Goal: Find specific page/section: Find specific page/section

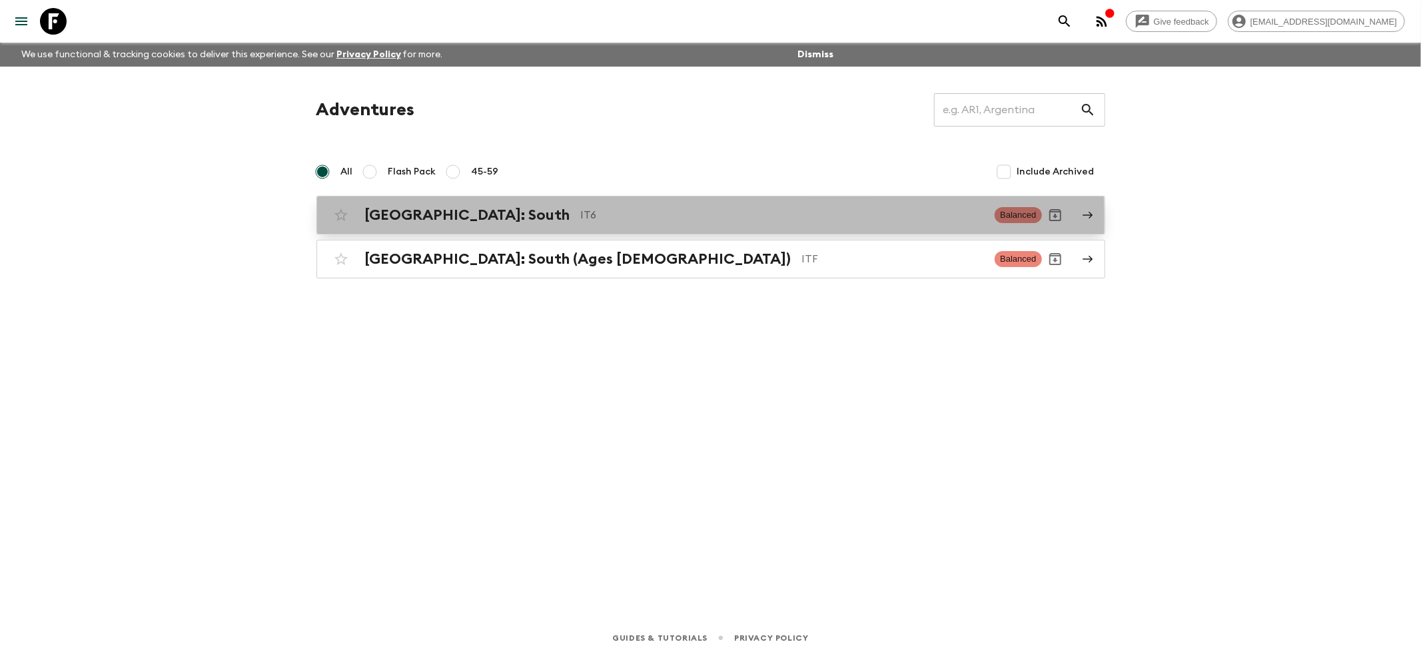
click at [403, 219] on h2 "[GEOGRAPHIC_DATA]: South" at bounding box center [467, 215] width 205 height 17
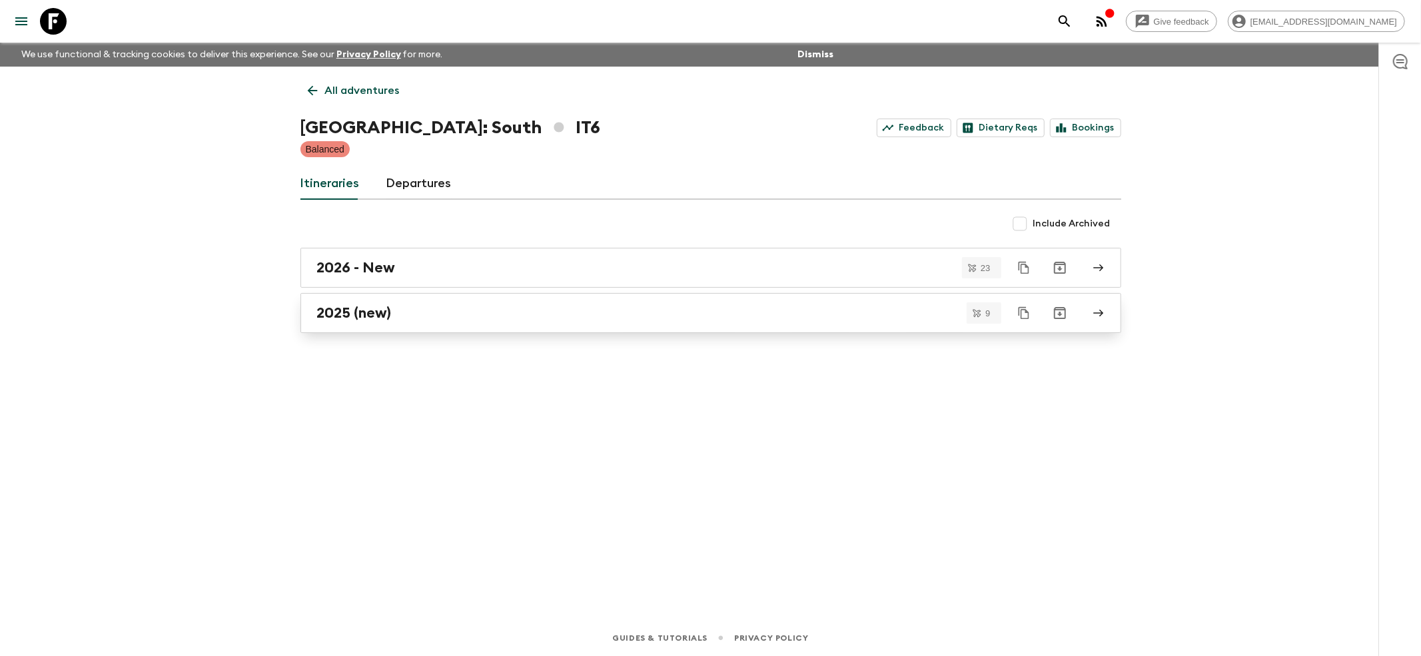
click at [336, 316] on h2 "2025 (new)" at bounding box center [354, 313] width 75 height 17
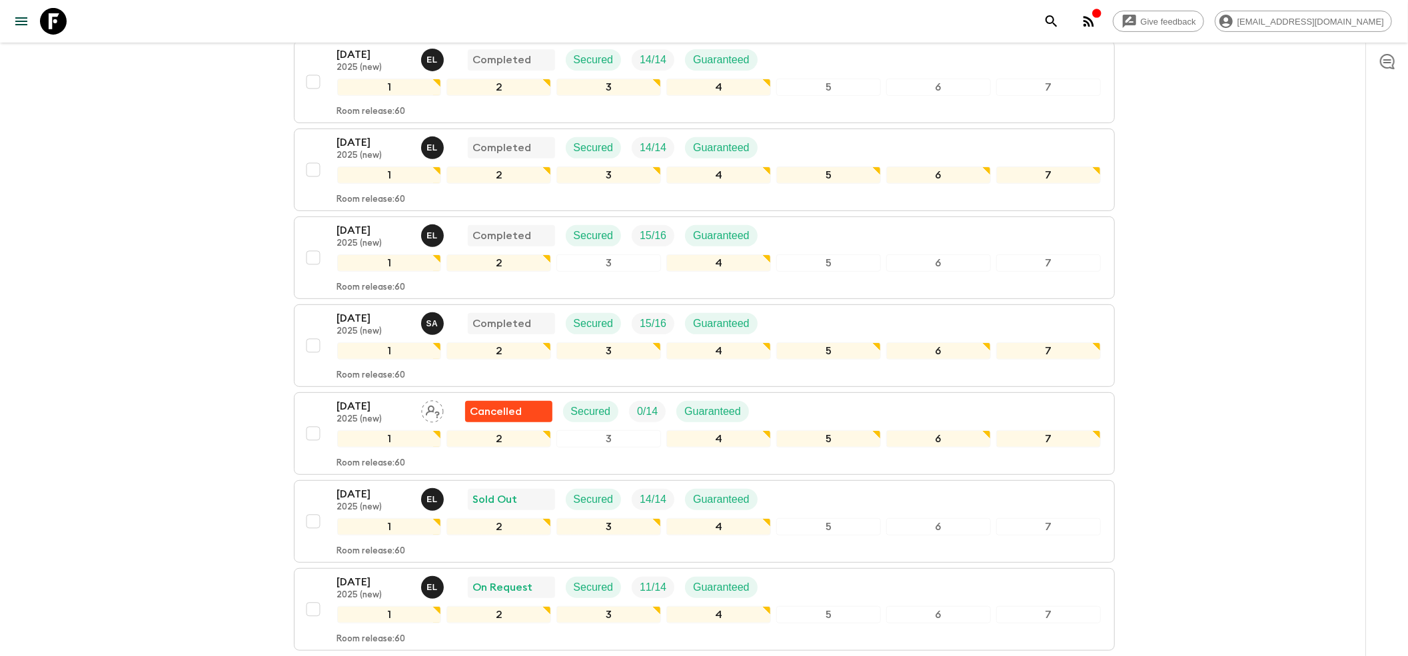
scroll to position [544, 0]
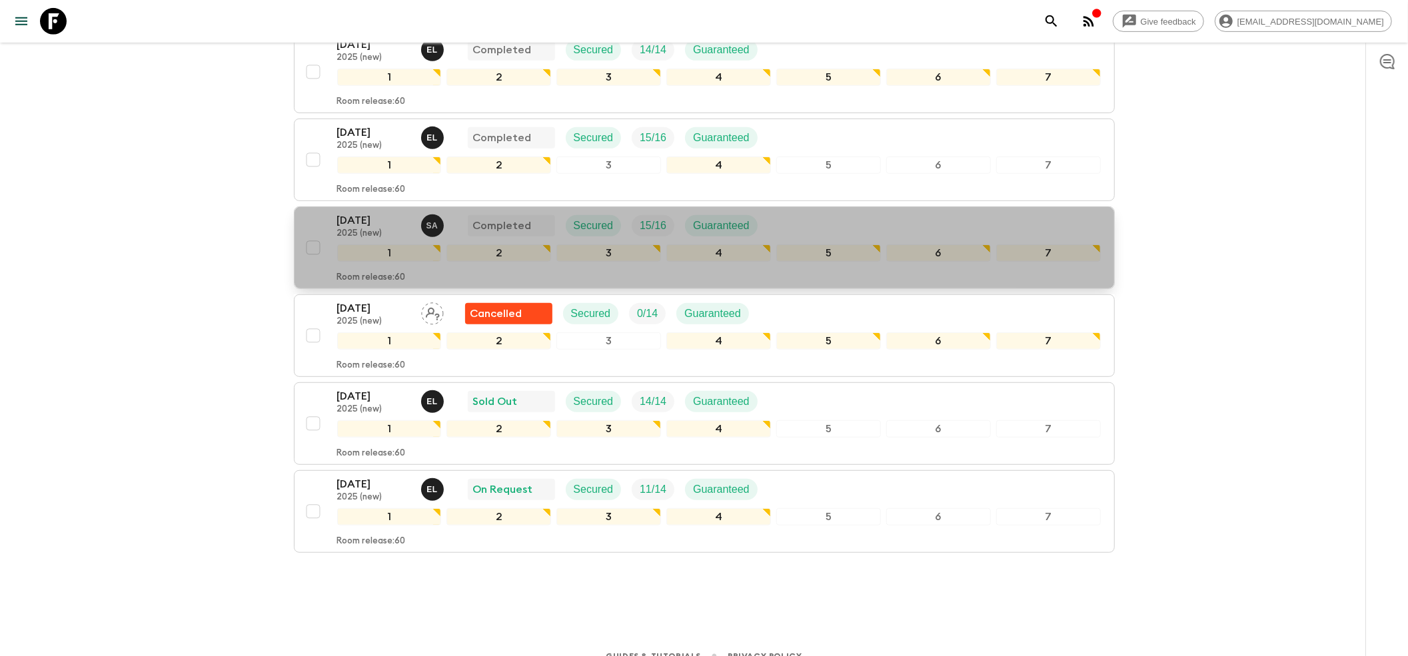
click at [358, 229] on p "2025 (new)" at bounding box center [373, 234] width 73 height 11
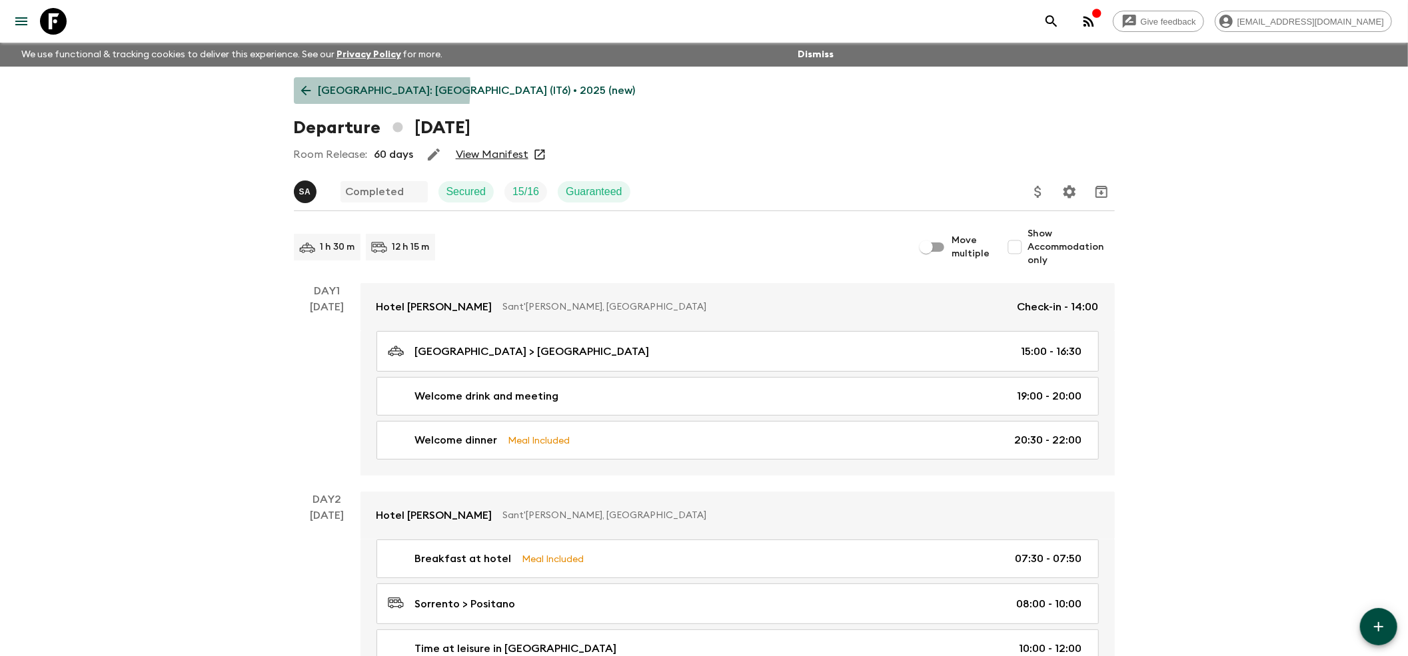
click at [308, 87] on icon at bounding box center [306, 90] width 15 height 15
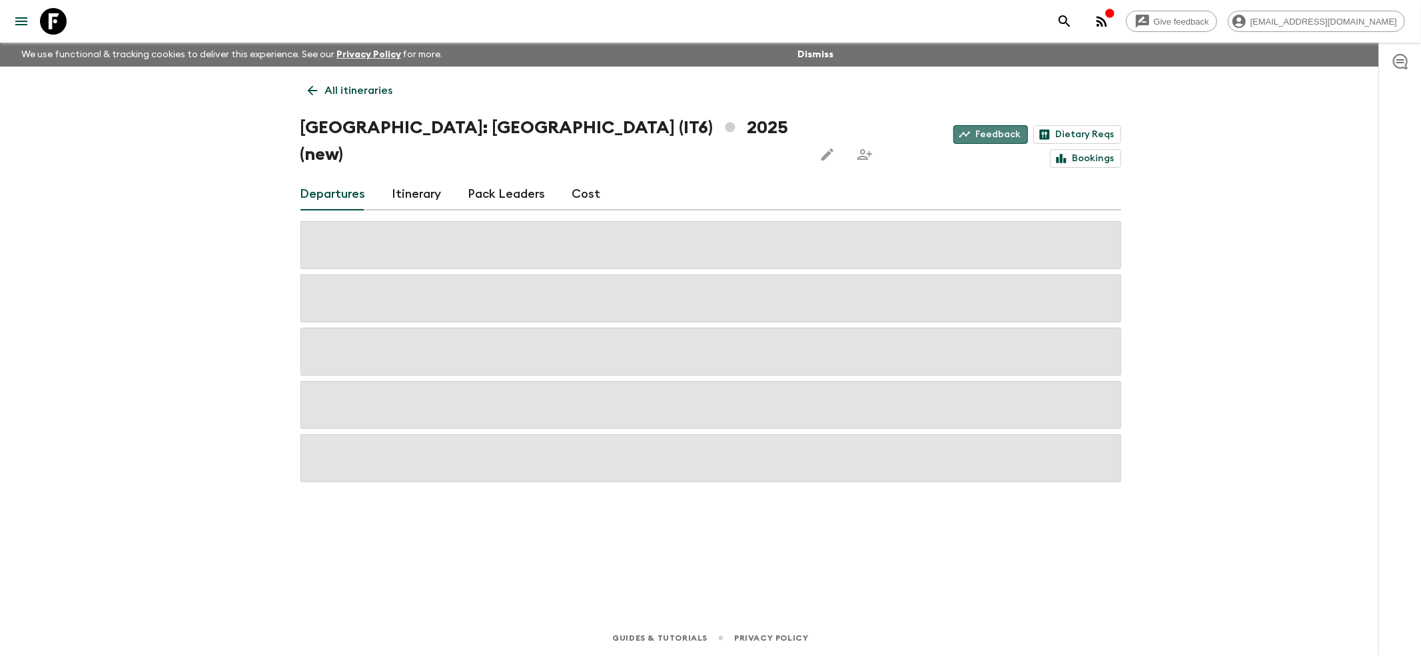
click at [954, 131] on link "Feedback" at bounding box center [991, 134] width 75 height 19
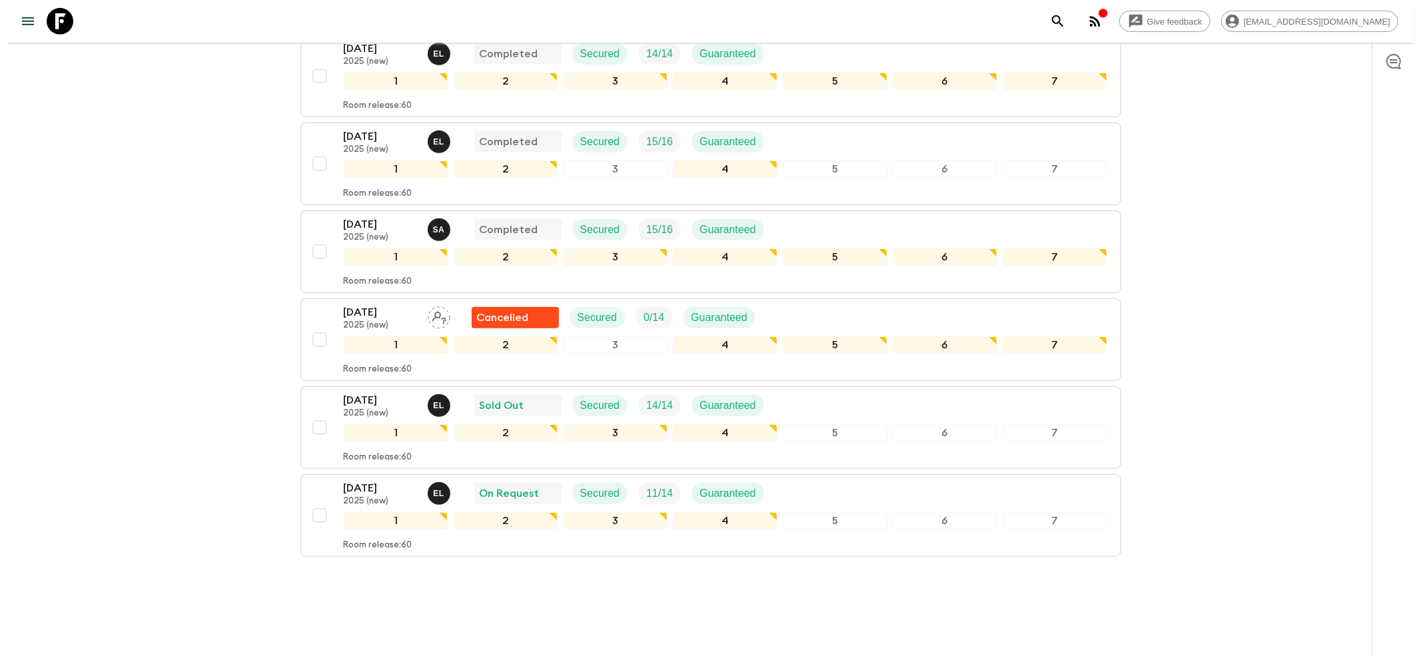
scroll to position [544, 0]
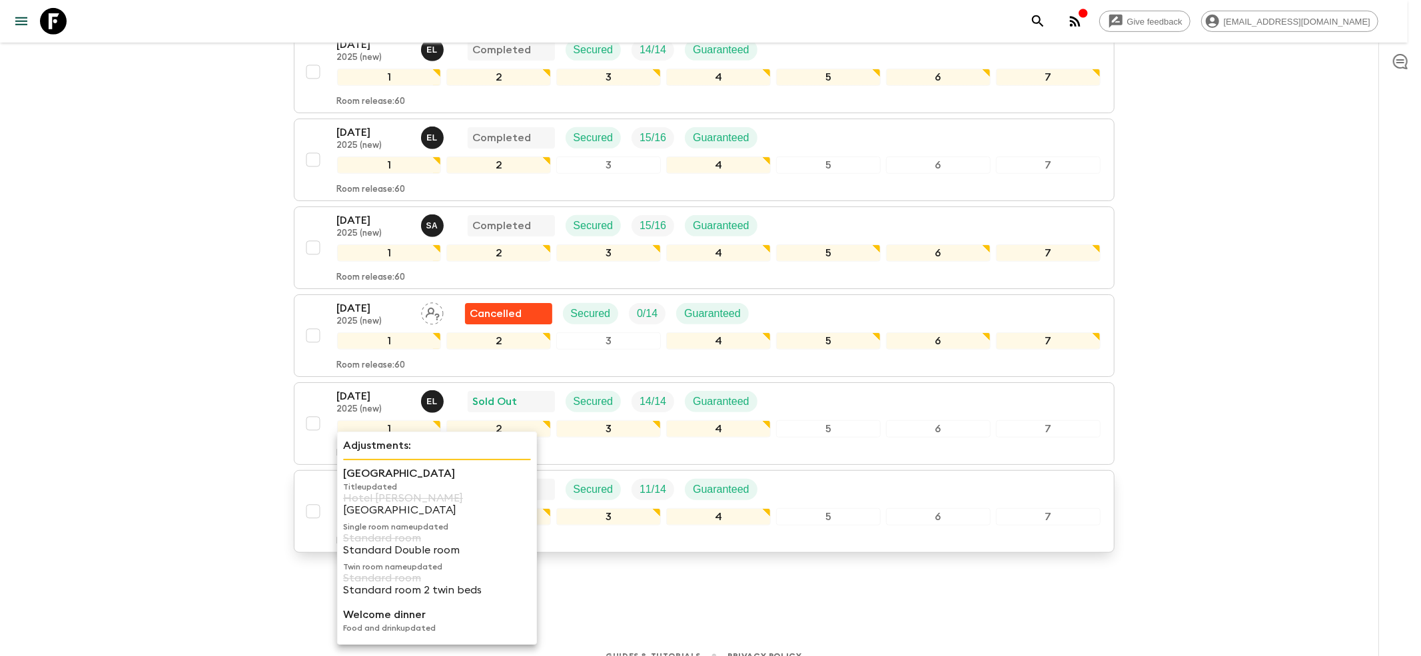
click at [369, 472] on p "[GEOGRAPHIC_DATA]" at bounding box center [437, 474] width 188 height 16
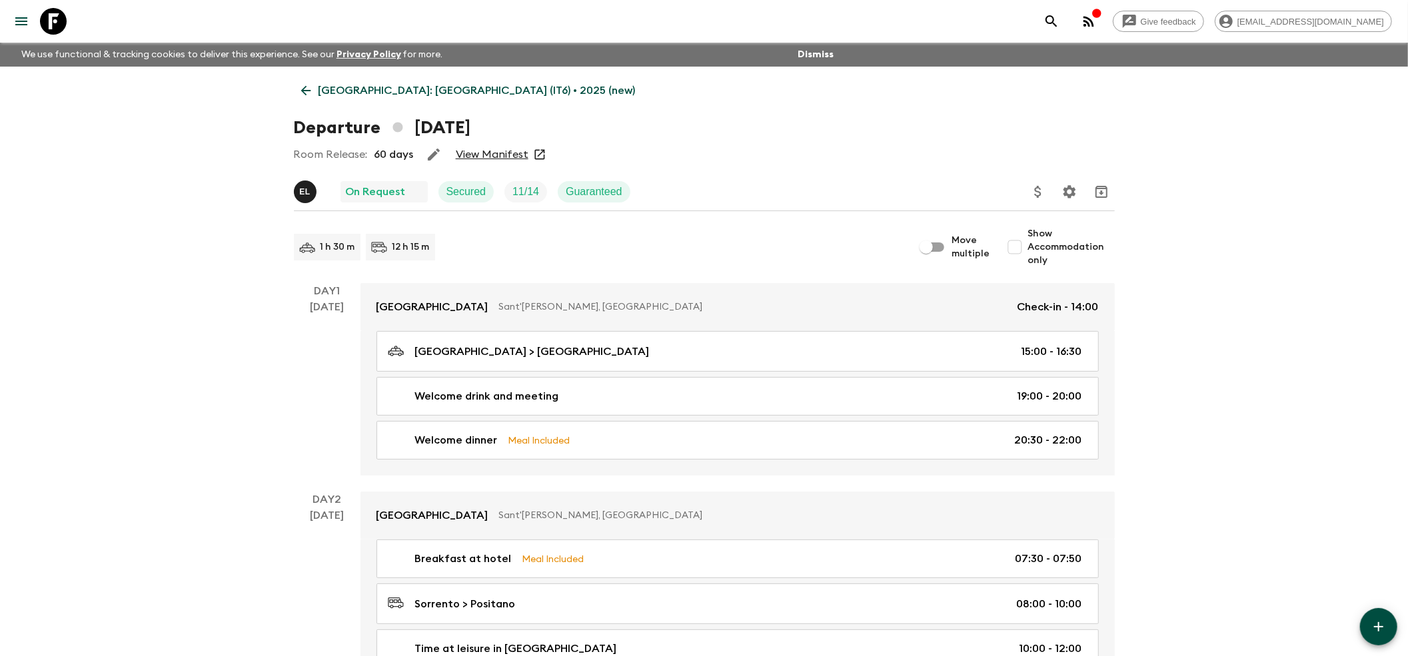
click at [492, 160] on link "View Manifest" at bounding box center [492, 154] width 73 height 13
